Goal: Task Accomplishment & Management: Use online tool/utility

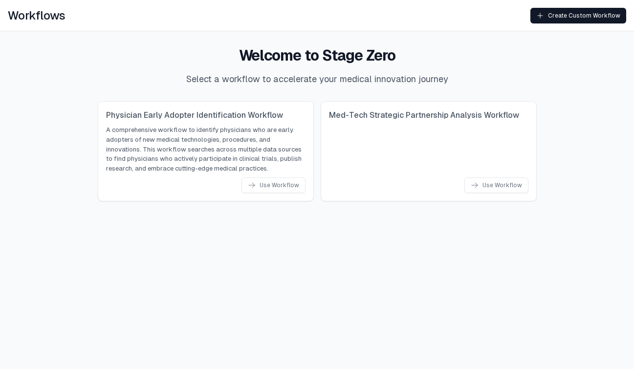
click at [257, 217] on html "Workflows Create Custom Workflow Welcome to Stage Zero Select a workflow to acc…" at bounding box center [317, 108] width 634 height 217
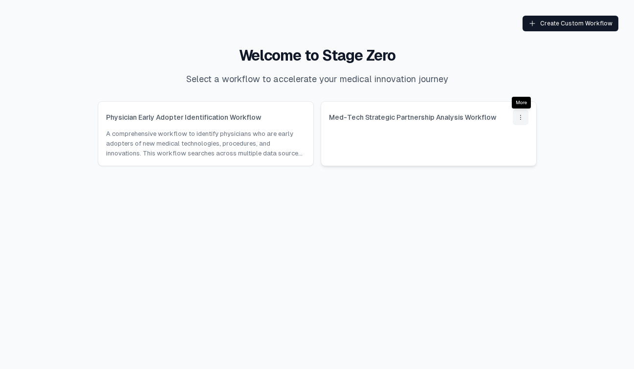
click at [518, 115] on icon "drop down button" at bounding box center [521, 117] width 8 height 8
click at [472, 136] on span "Delete" at bounding box center [464, 135] width 19 height 10
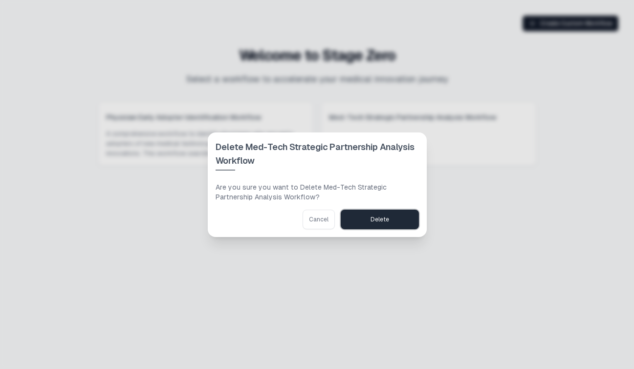
click at [374, 224] on button "Delete" at bounding box center [380, 220] width 78 height 20
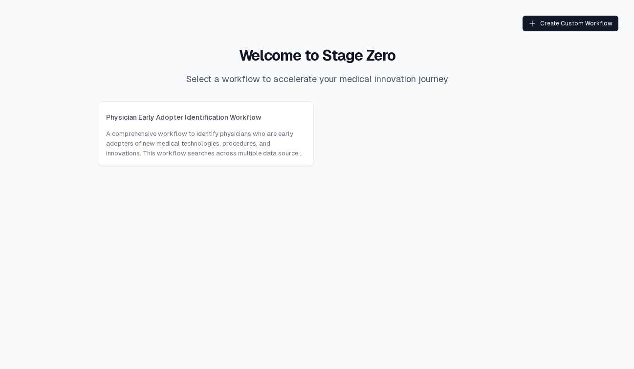
click at [368, 197] on html "Create Custom Workflow Welcome to Stage Zero Select a workflow to accelerate yo…" at bounding box center [317, 98] width 634 height 197
click at [210, 136] on p "A comprehensive workflow to identify physicians who are early adopters of new m…" at bounding box center [205, 143] width 199 height 29
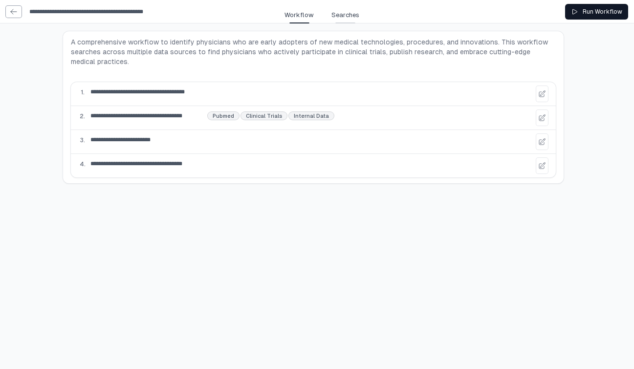
click at [341, 18] on span "Searches" at bounding box center [345, 15] width 28 height 10
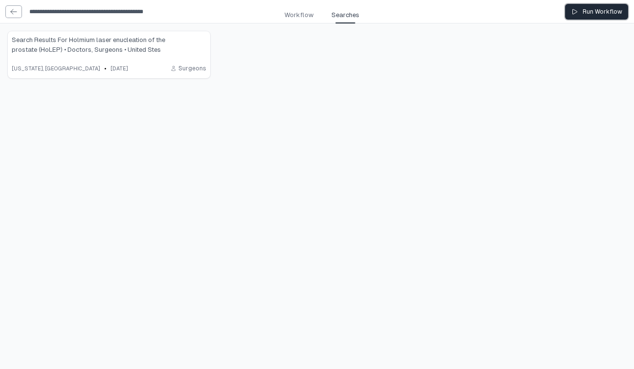
click at [588, 14] on div "Run Workflow" at bounding box center [596, 12] width 51 height 8
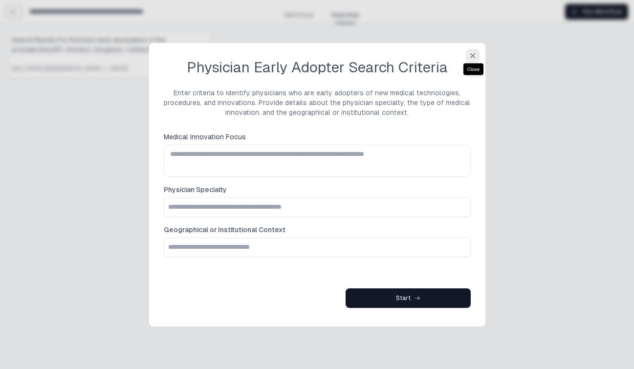
click at [471, 57] on icon "button" at bounding box center [473, 56] width 8 height 8
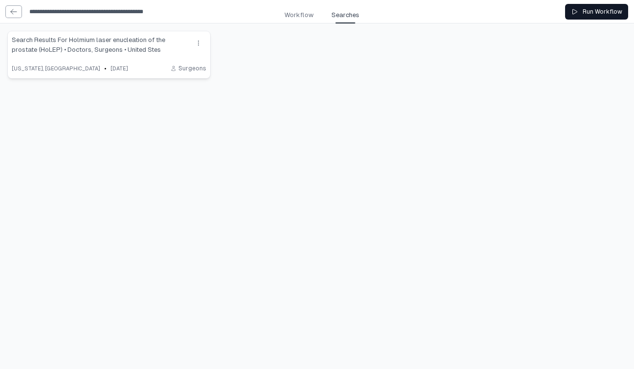
click at [114, 54] on span "Search Results For Holmium laser enucleation of the prostate (HoLEP) • Doctors,…" at bounding box center [99, 45] width 175 height 20
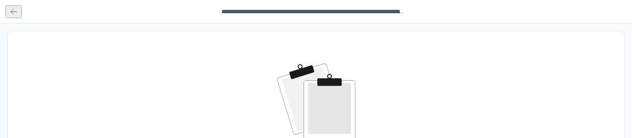
click at [12, 13] on icon at bounding box center [14, 11] width 6 height 5
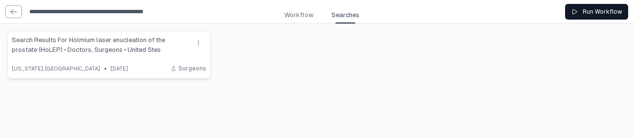
click at [121, 53] on span "Search Results For Holmium laser enucleation of the prostate (HoLEP) • Doctors,…" at bounding box center [99, 45] width 175 height 20
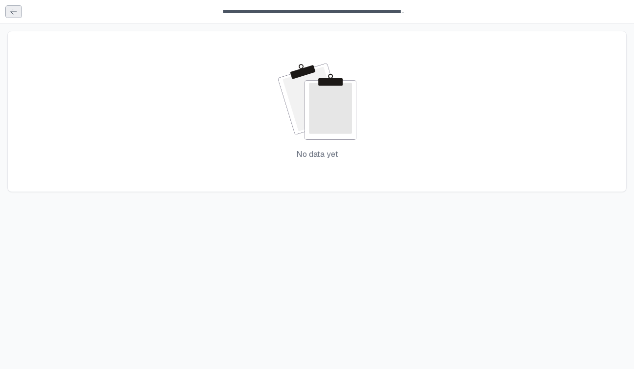
click at [17, 6] on link at bounding box center [14, 12] width 16 height 12
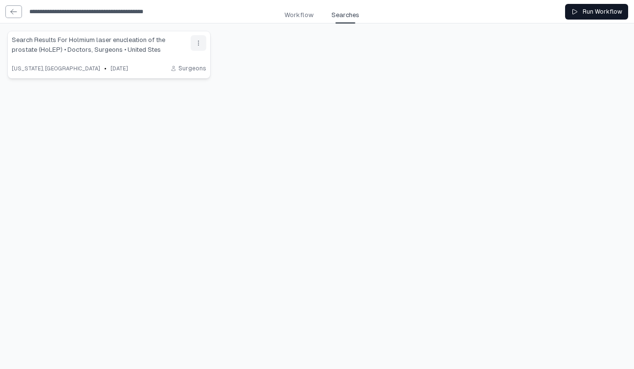
click at [199, 41] on icon "drop down button" at bounding box center [199, 43] width 8 height 8
click at [188, 61] on div "Delete" at bounding box center [159, 61] width 84 height 10
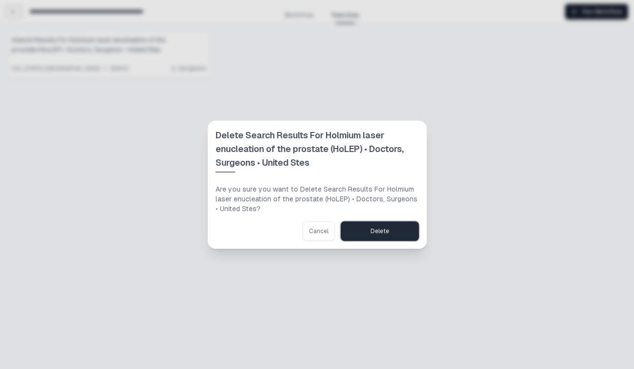
click at [378, 228] on div "Delete" at bounding box center [380, 231] width 19 height 8
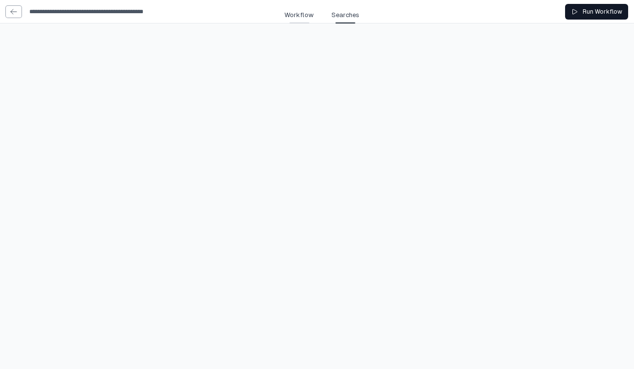
click at [300, 18] on span "Workflow" at bounding box center [299, 15] width 29 height 10
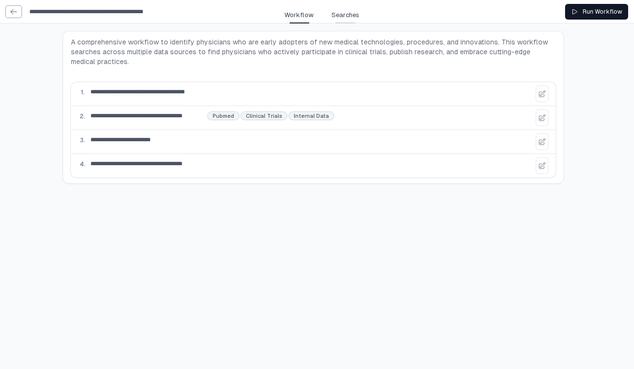
click at [332, 14] on span "Searches" at bounding box center [345, 15] width 28 height 10
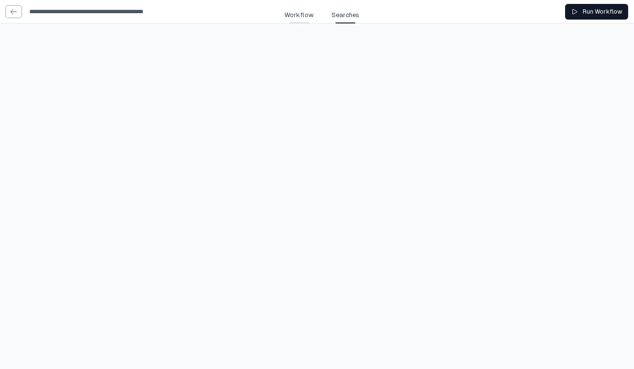
click at [303, 19] on span "Workflow" at bounding box center [299, 15] width 29 height 10
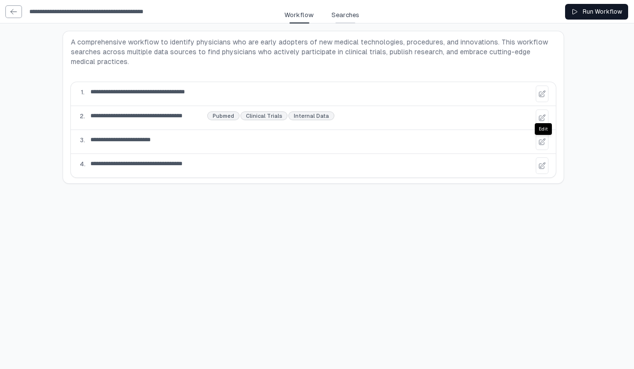
click at [345, 14] on span "Searches" at bounding box center [345, 15] width 28 height 10
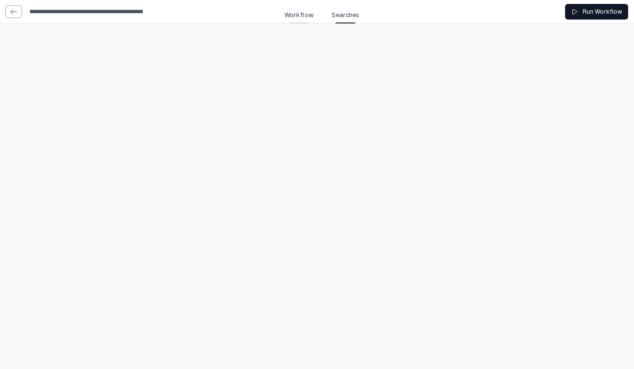
click at [301, 13] on span "Workflow" at bounding box center [299, 15] width 29 height 10
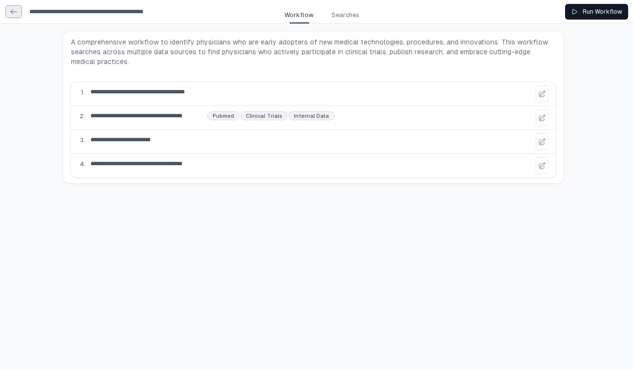
click at [18, 13] on link at bounding box center [14, 12] width 16 height 12
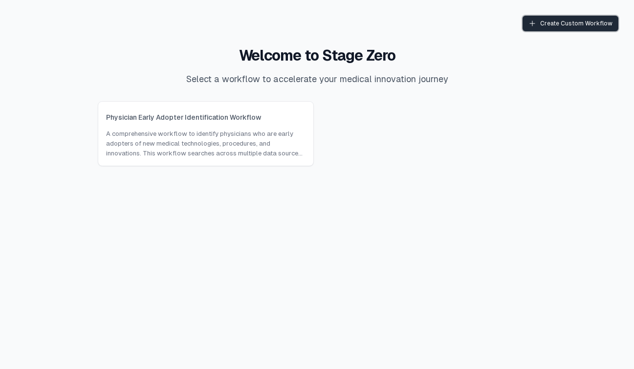
click at [547, 20] on div "Create Custom Workflow" at bounding box center [570, 24] width 84 height 8
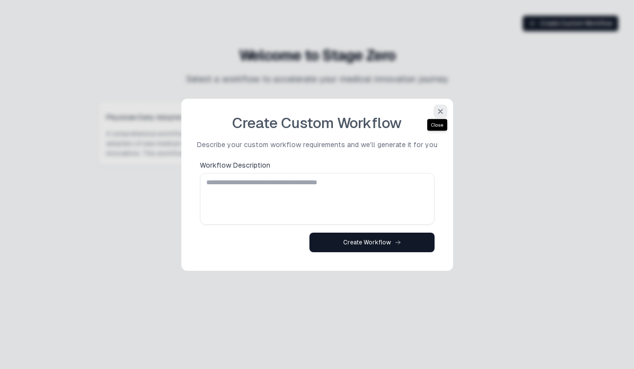
click at [437, 109] on icon "button" at bounding box center [441, 112] width 8 height 8
